Goal: Information Seeking & Learning: Find specific fact

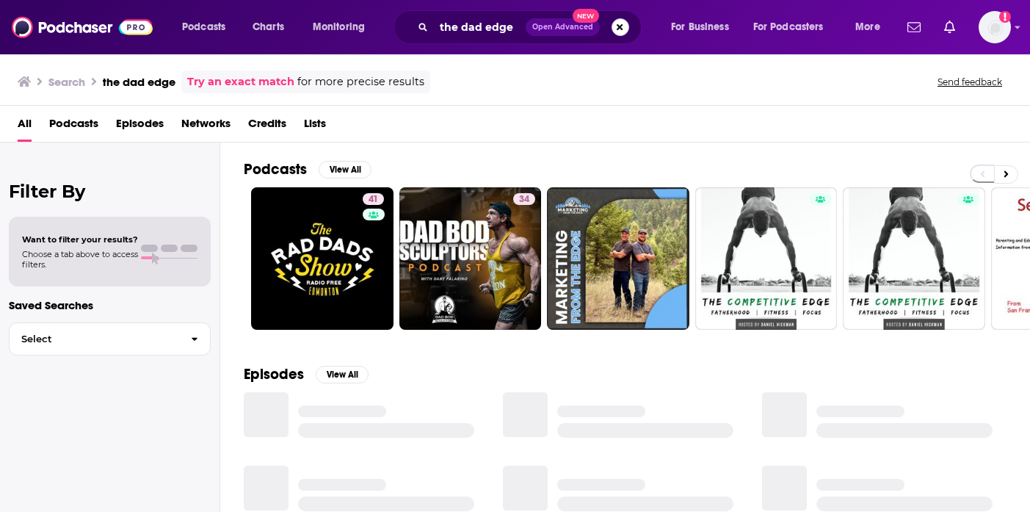
click at [624, 26] on button "Search podcasts, credits, & more..." at bounding box center [621, 27] width 18 height 18
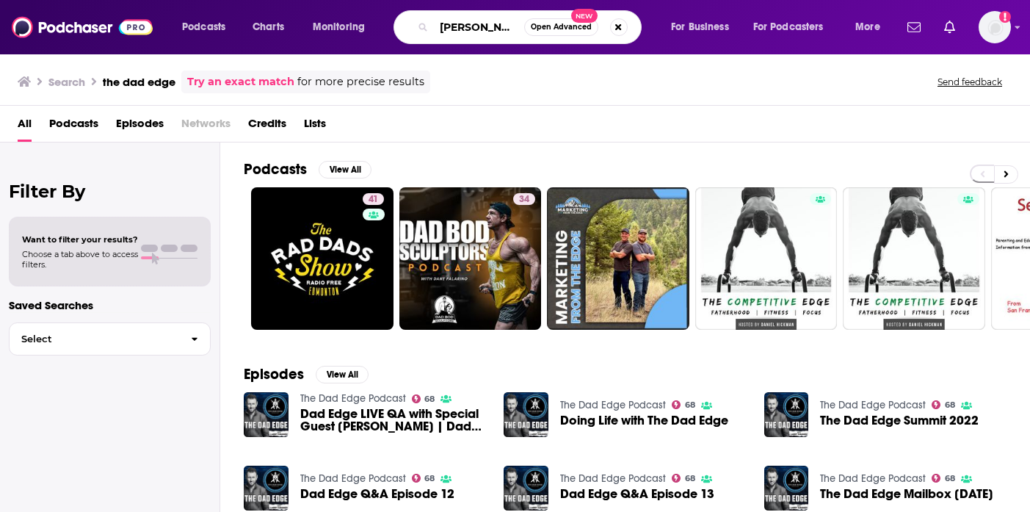
scroll to position [0, 11]
type input "[PERSON_NAME]"
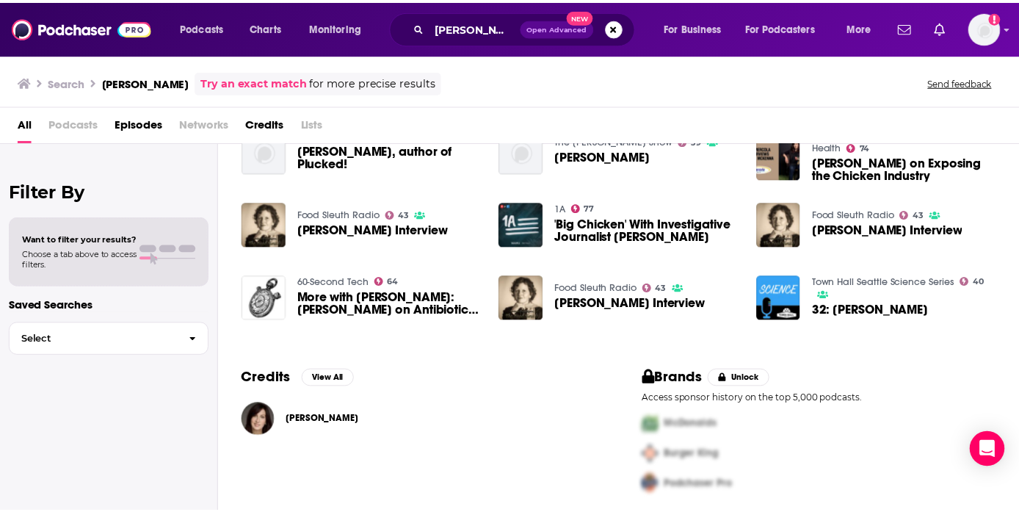
scroll to position [64, 0]
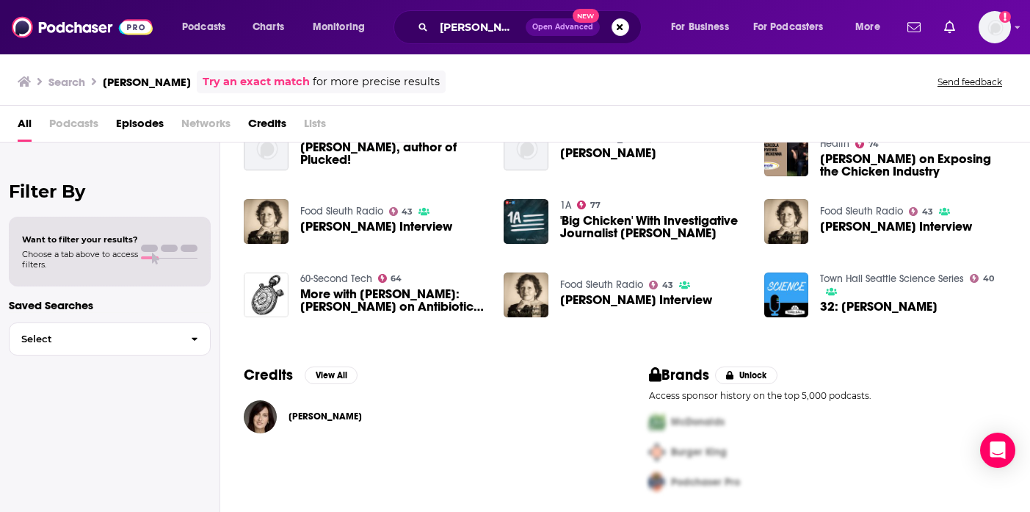
click at [318, 417] on span "[PERSON_NAME]" at bounding box center [325, 417] width 73 height 12
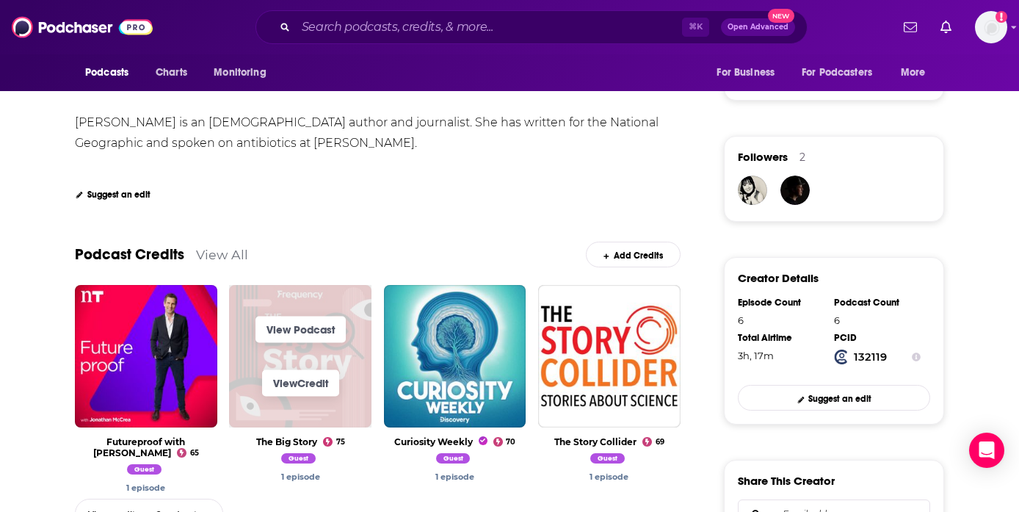
scroll to position [381, 0]
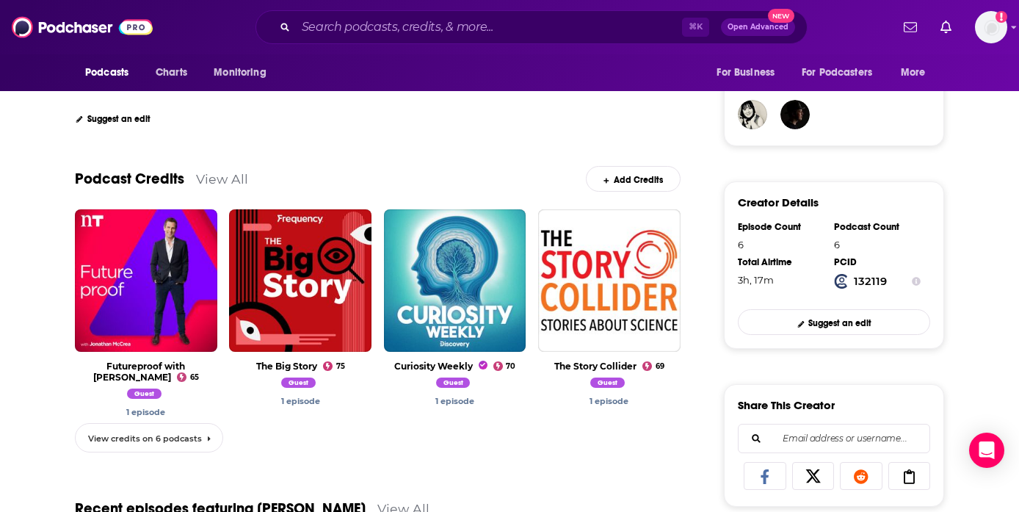
click at [164, 433] on span "View credits on 6 podcasts" at bounding box center [145, 438] width 114 height 10
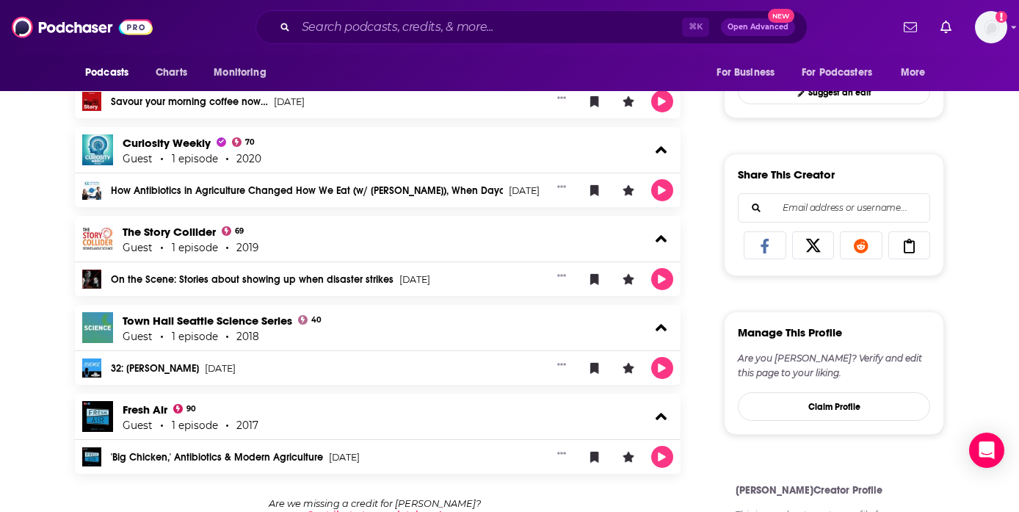
scroll to position [631, 0]
